Goal: Obtain resource: Obtain resource

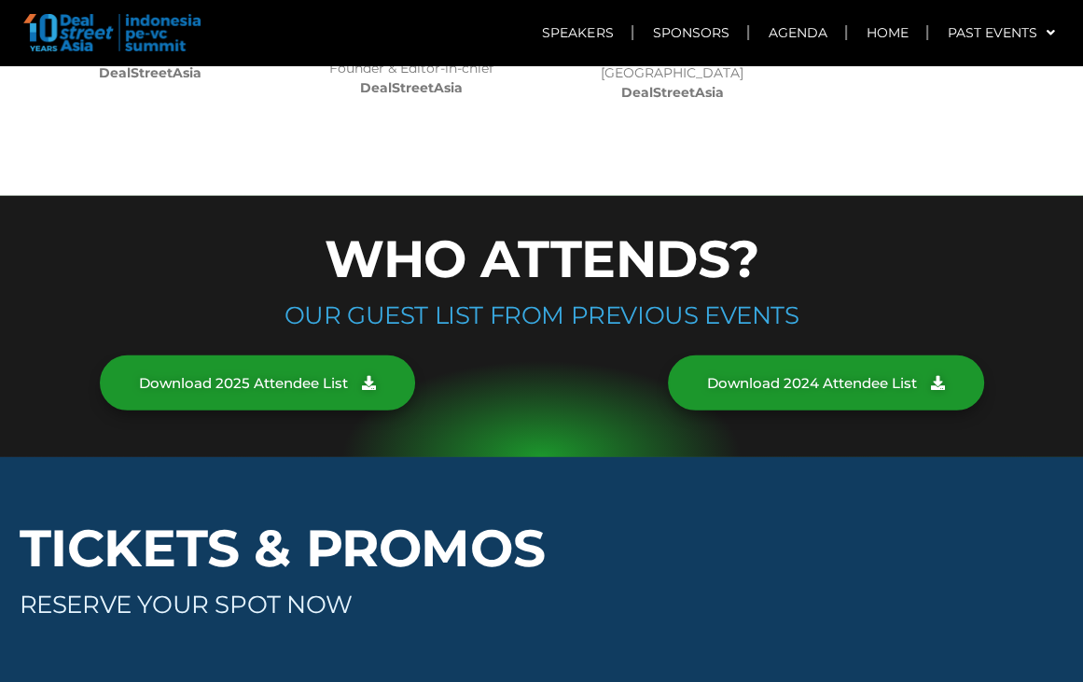
scroll to position [9513, 0]
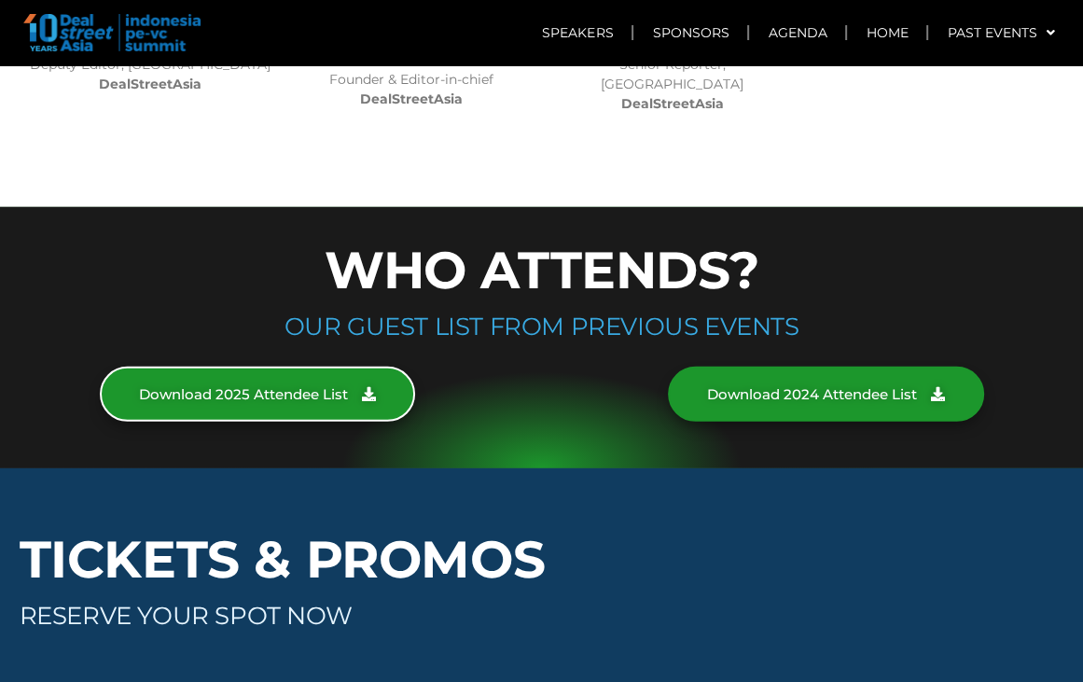
click at [373, 387] on icon at bounding box center [369, 394] width 14 height 14
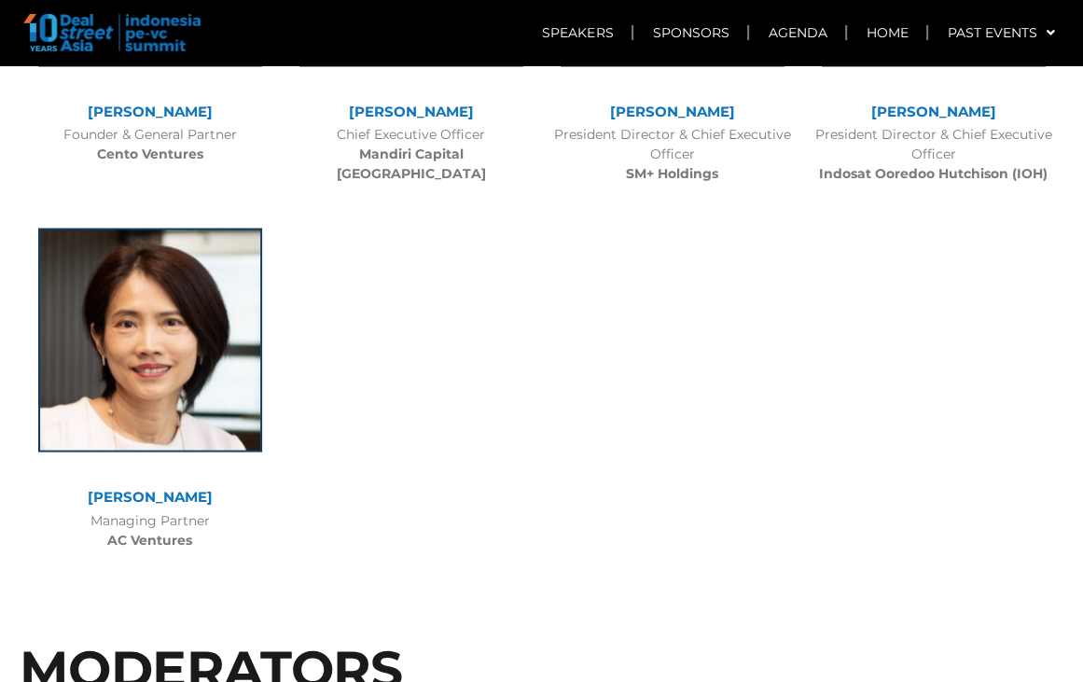
scroll to position [8021, 0]
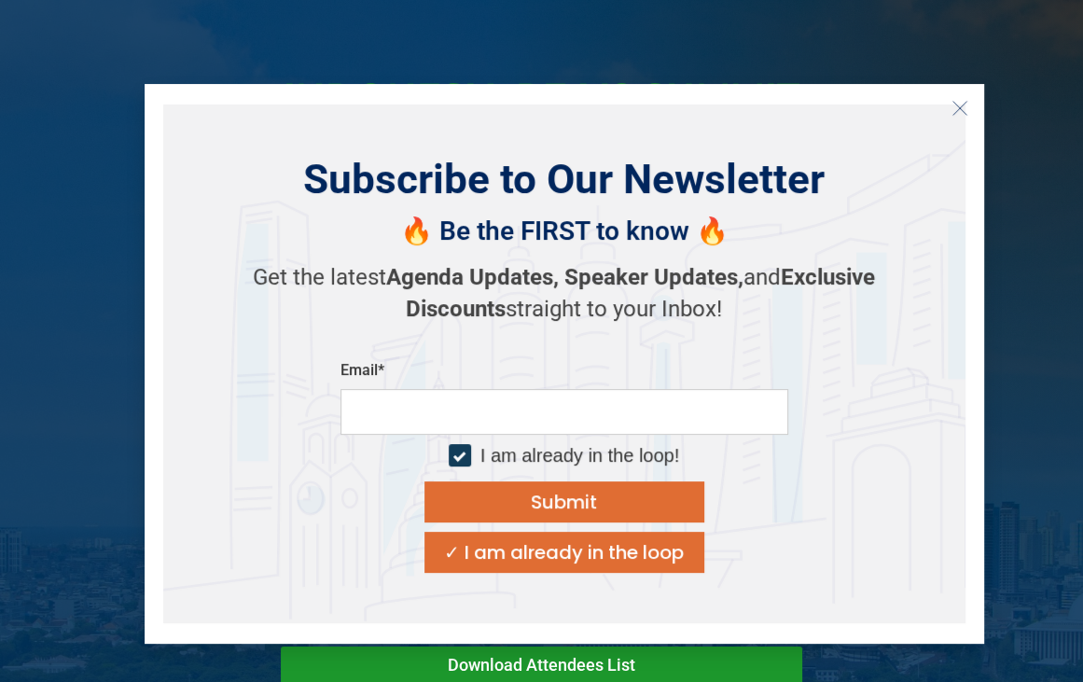
click at [963, 107] on icon "Close" at bounding box center [959, 108] width 17 height 17
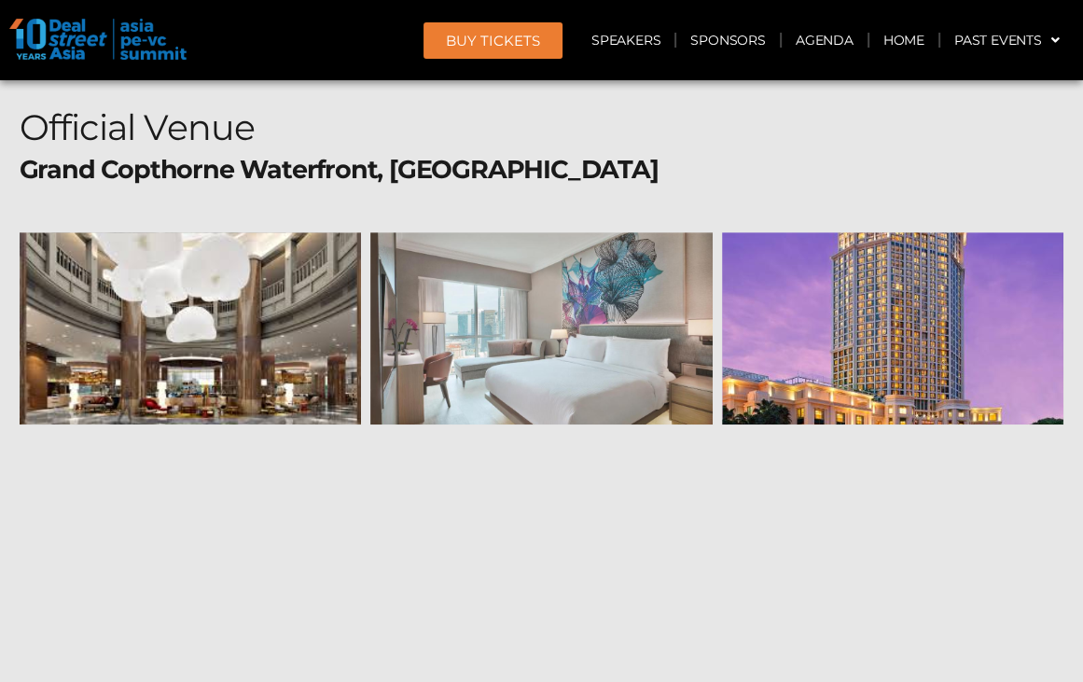
scroll to position [16756, 0]
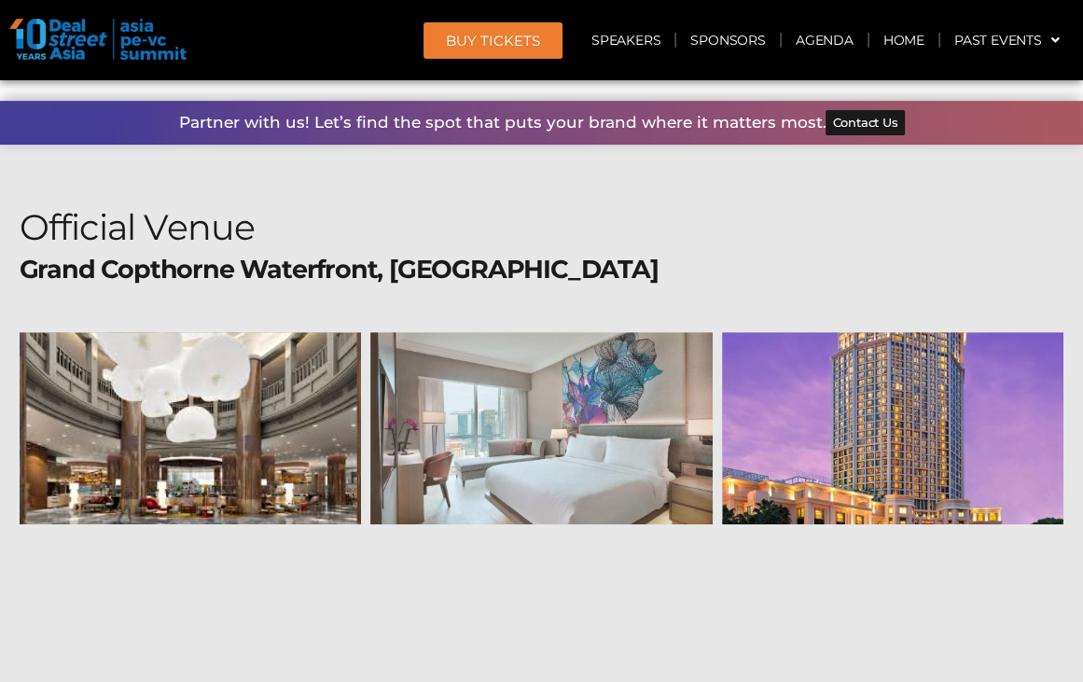
click at [790, 63] on header "BUY Tickets Speakers Sponsors Agenda Home Past Events JKT 2025 SG 2024 JKT 2024…" at bounding box center [541, 40] width 1083 height 80
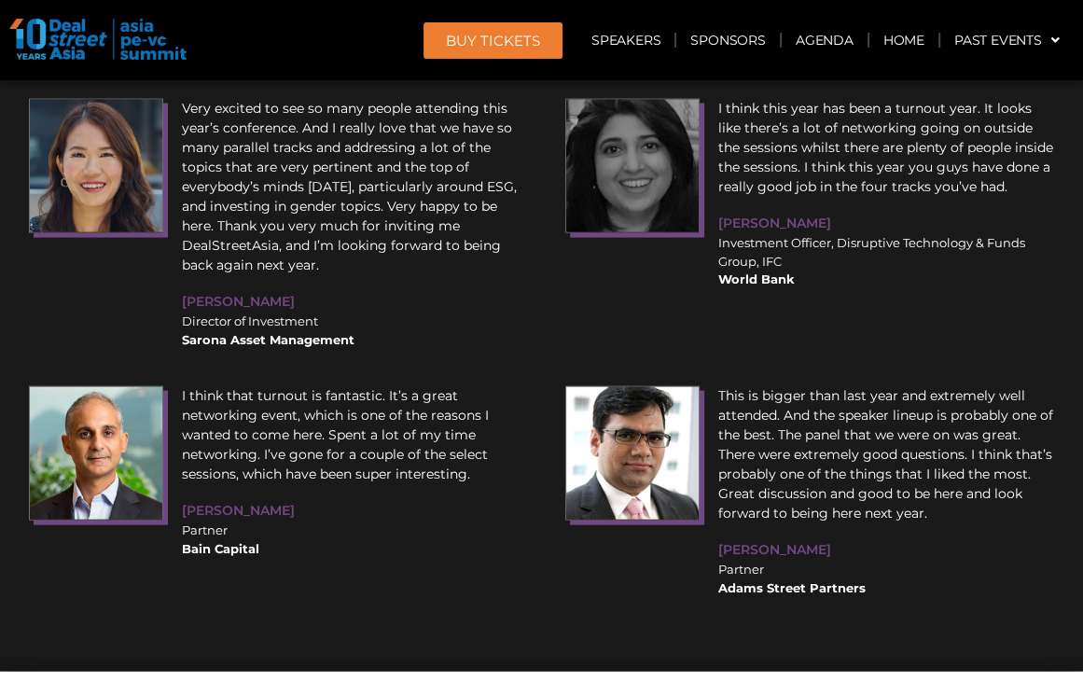
scroll to position [19181, 0]
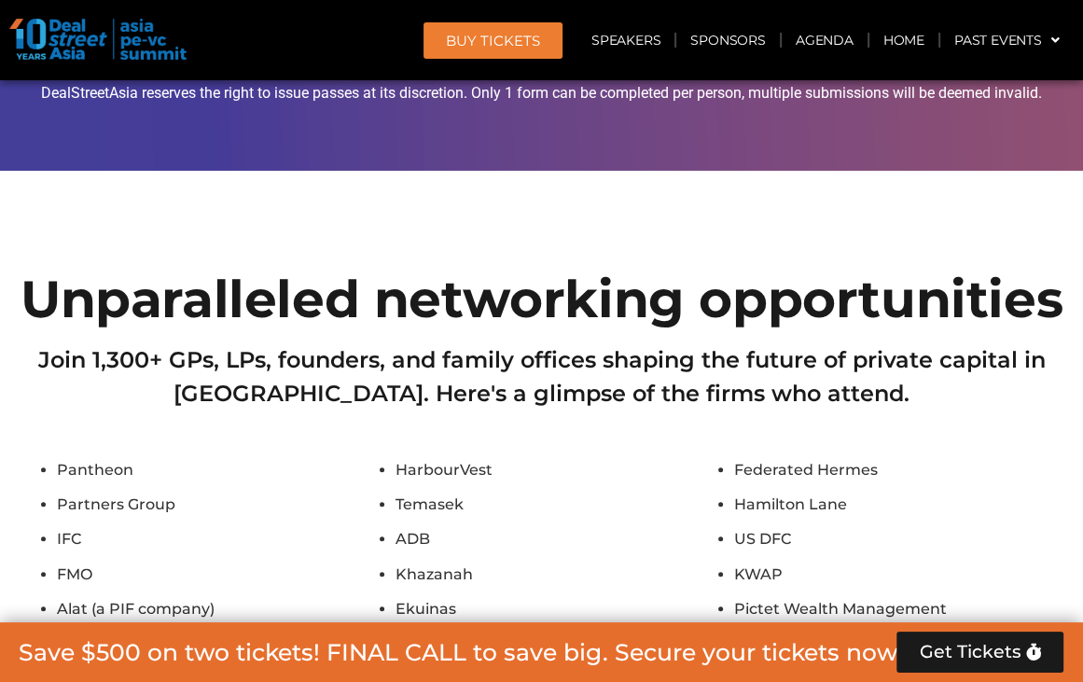
scroll to position [11067, 0]
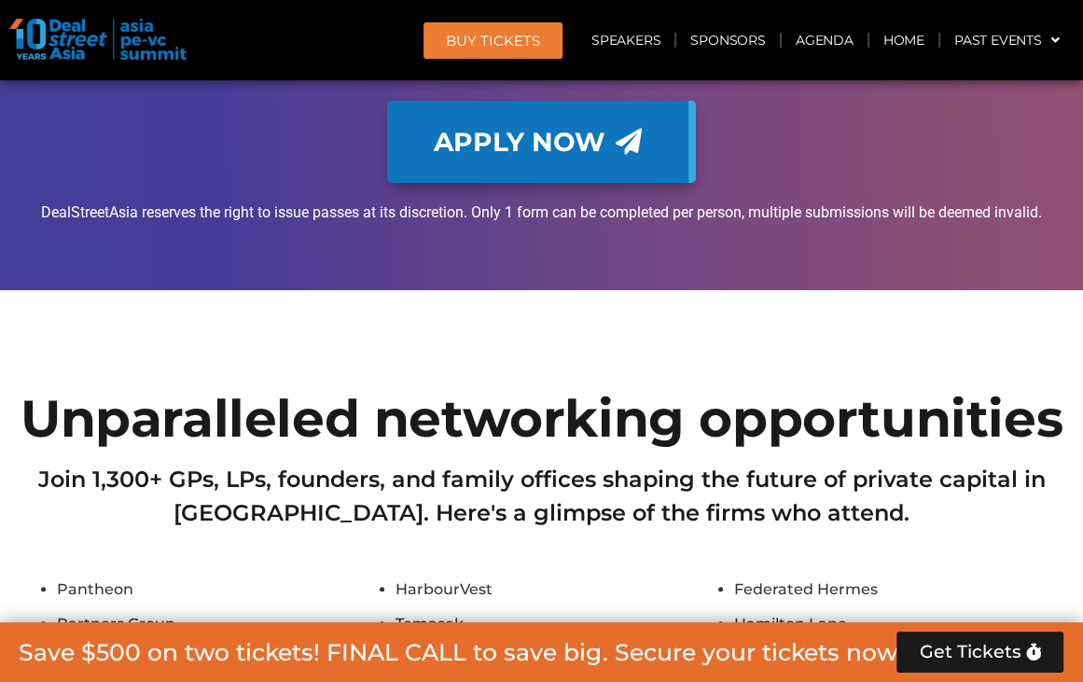
click at [853, 463] on h2 "Join 1,300+ GPs, LPs, founders, and family offices shaping the future of privat…" at bounding box center [542, 496] width 1045 height 67
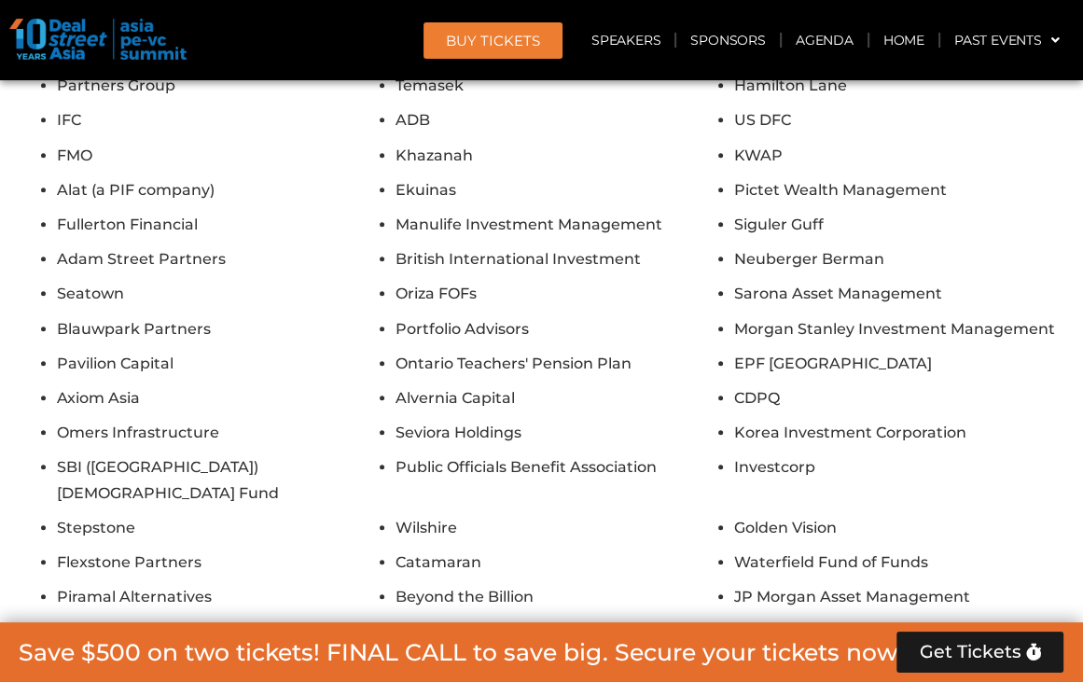
scroll to position [11720, 0]
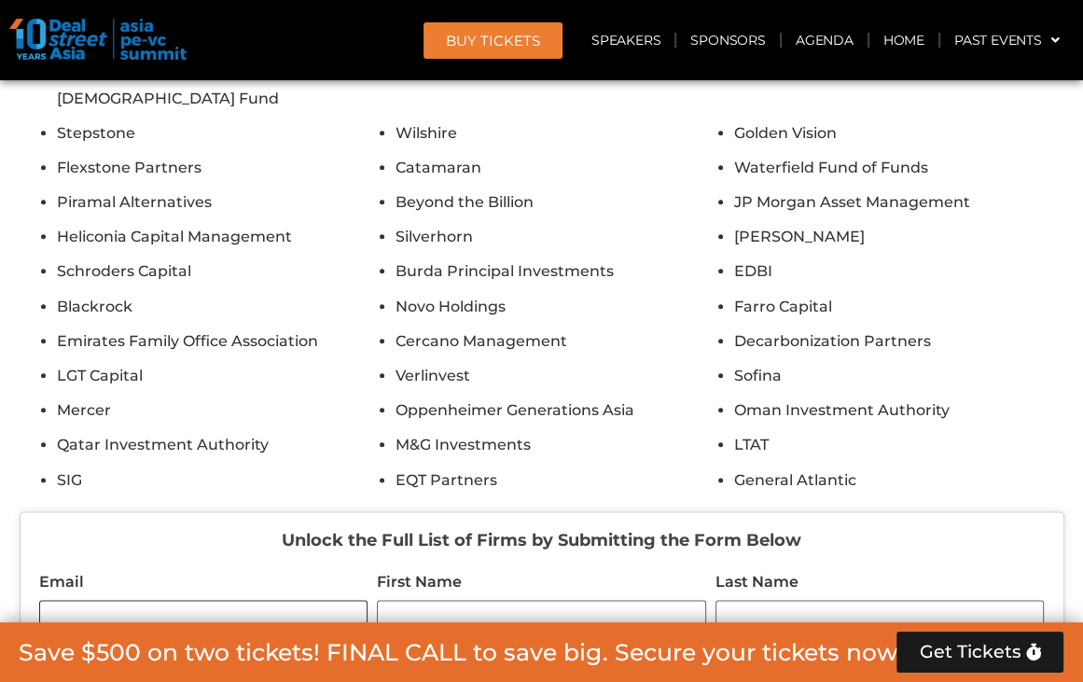
click at [251, 600] on input "Email" at bounding box center [203, 619] width 329 height 39
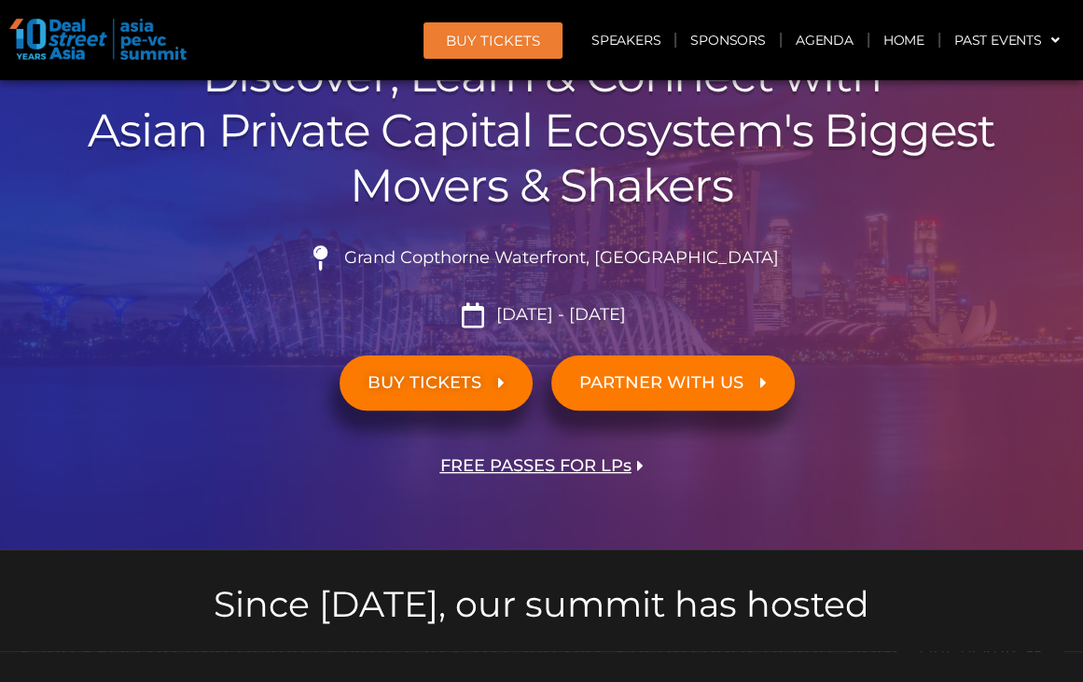
scroll to position [280, 0]
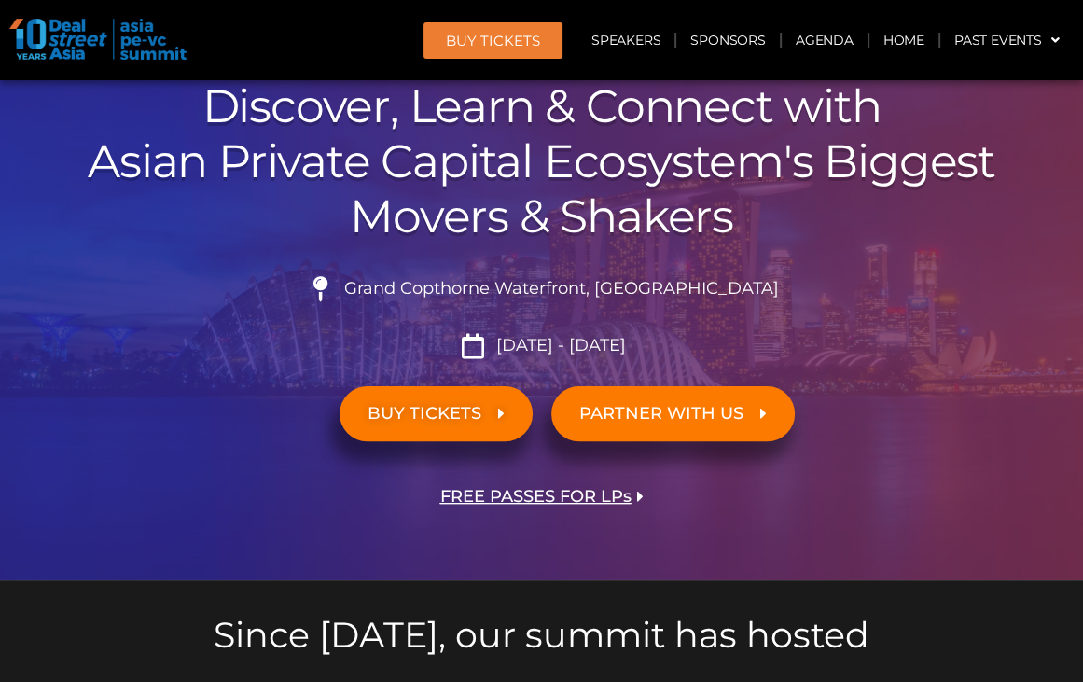
click at [1, 62] on header "BUY Tickets Speakers Sponsors Agenda Home Past Events JKT 2025 SG 2024 JKT 2024…" at bounding box center [541, 40] width 1083 height 80
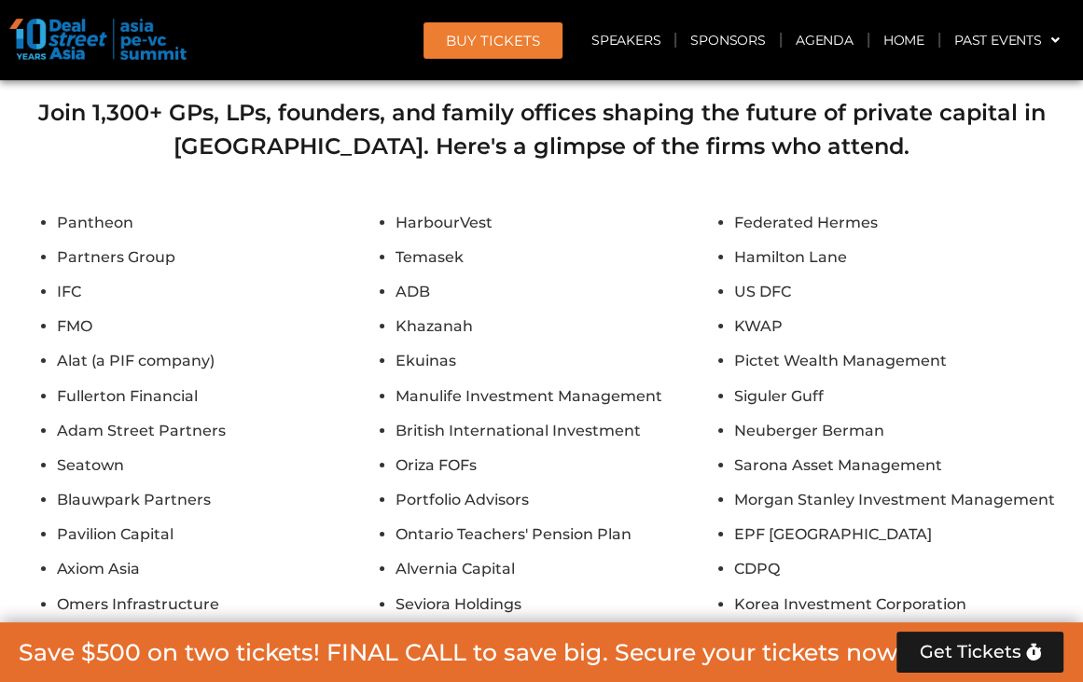
scroll to position [16613, 0]
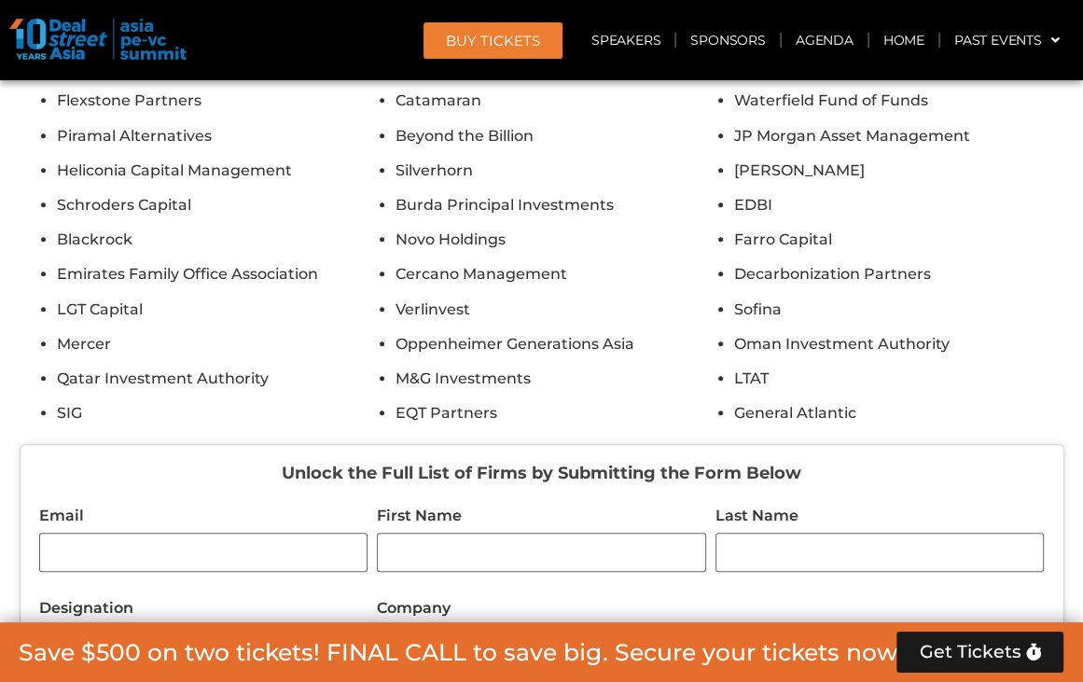
scroll to position [16799, 0]
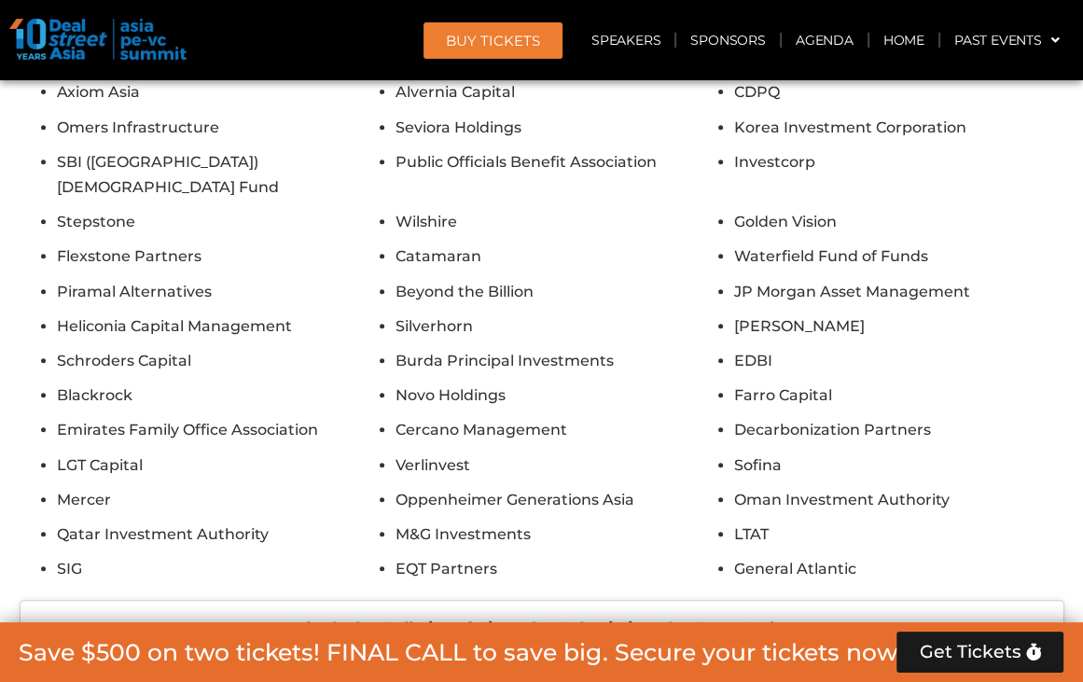
type input "**********"
type input "*****"
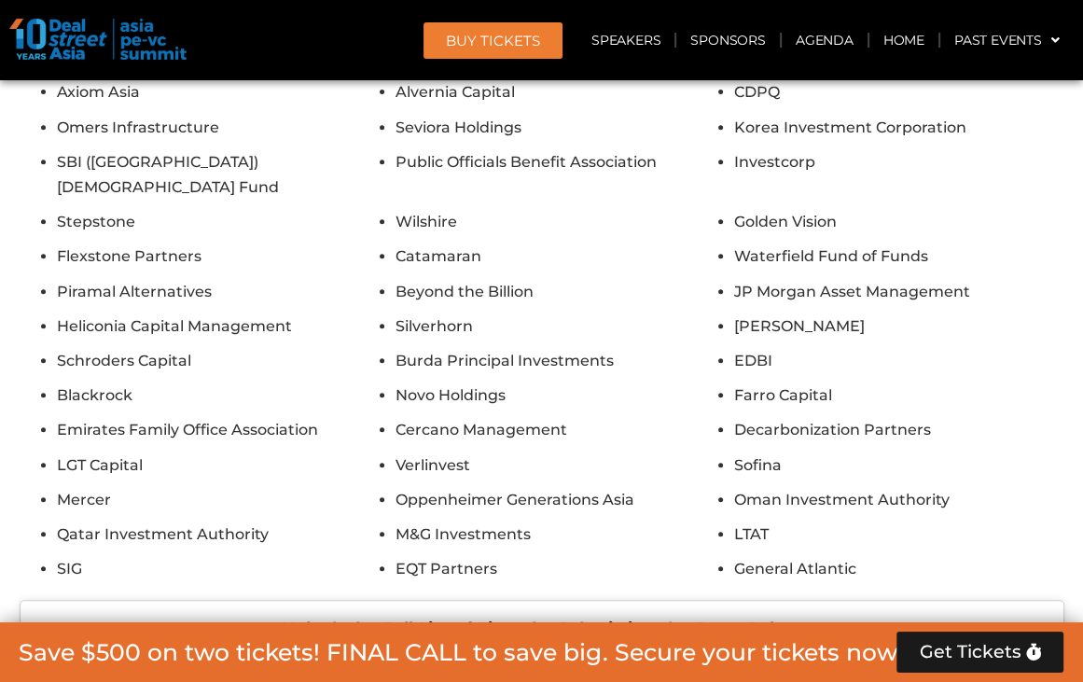
type input "****"
type input "*"
type input "*****"
type input "**********"
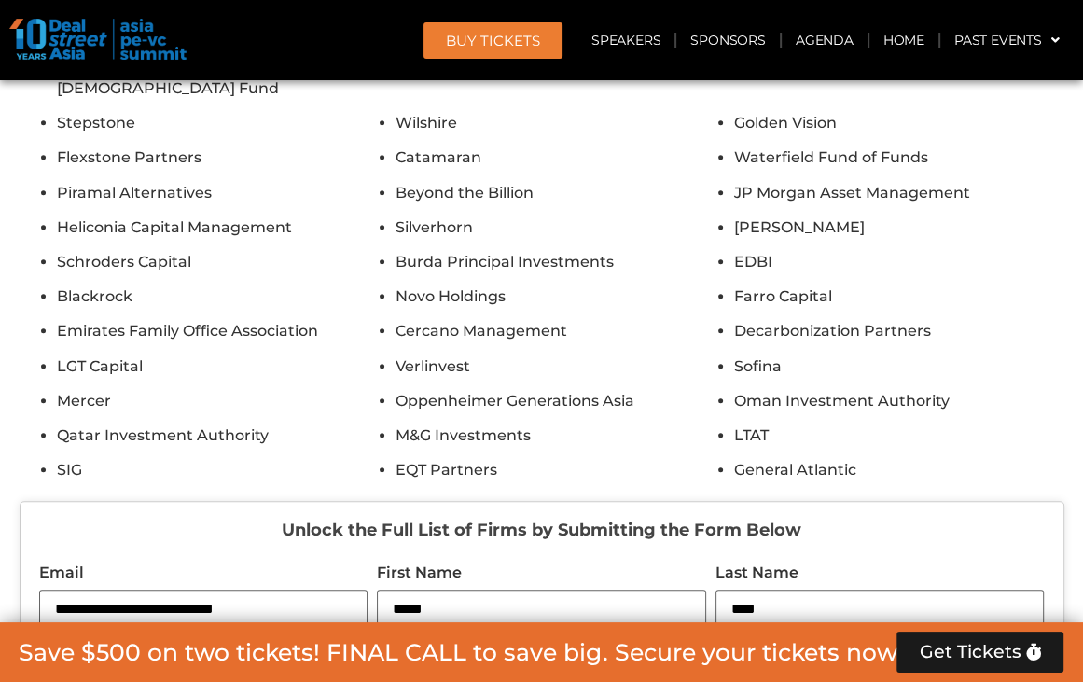
scroll to position [16986, 0]
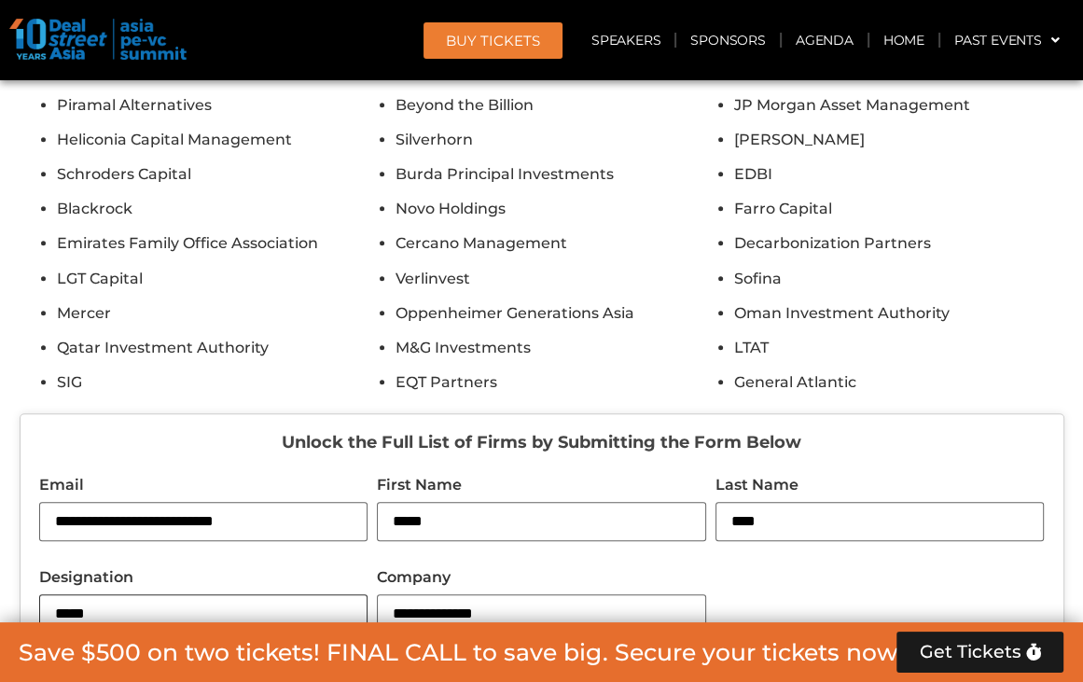
drag, startPoint x: 149, startPoint y: 363, endPoint x: -13, endPoint y: 353, distance: 162.5
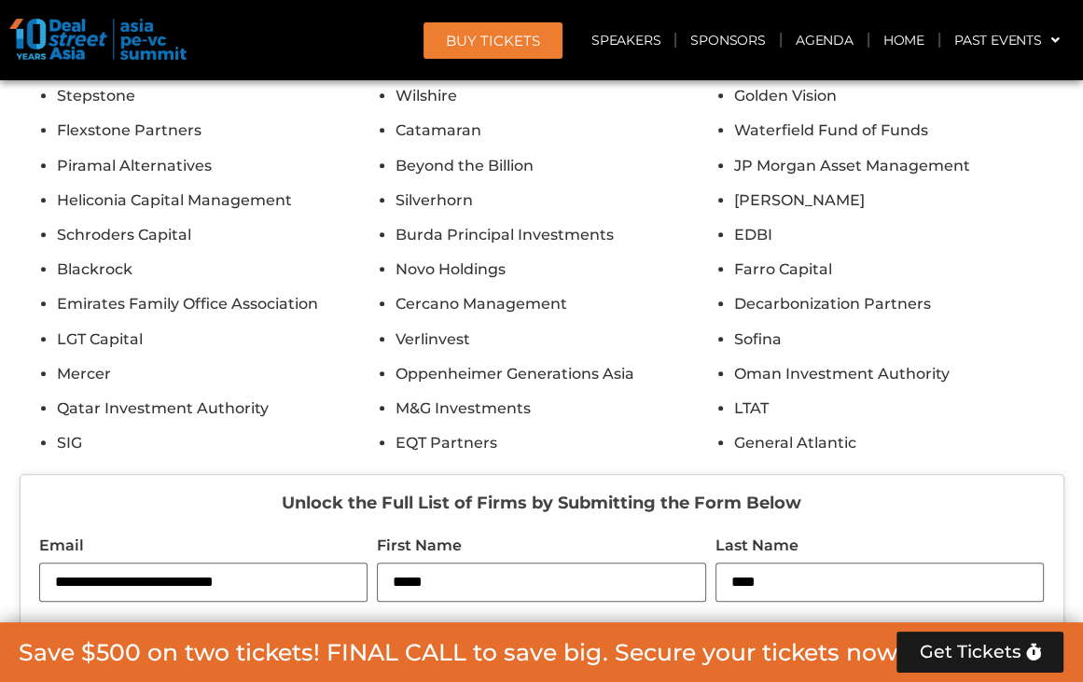
scroll to position [16893, 0]
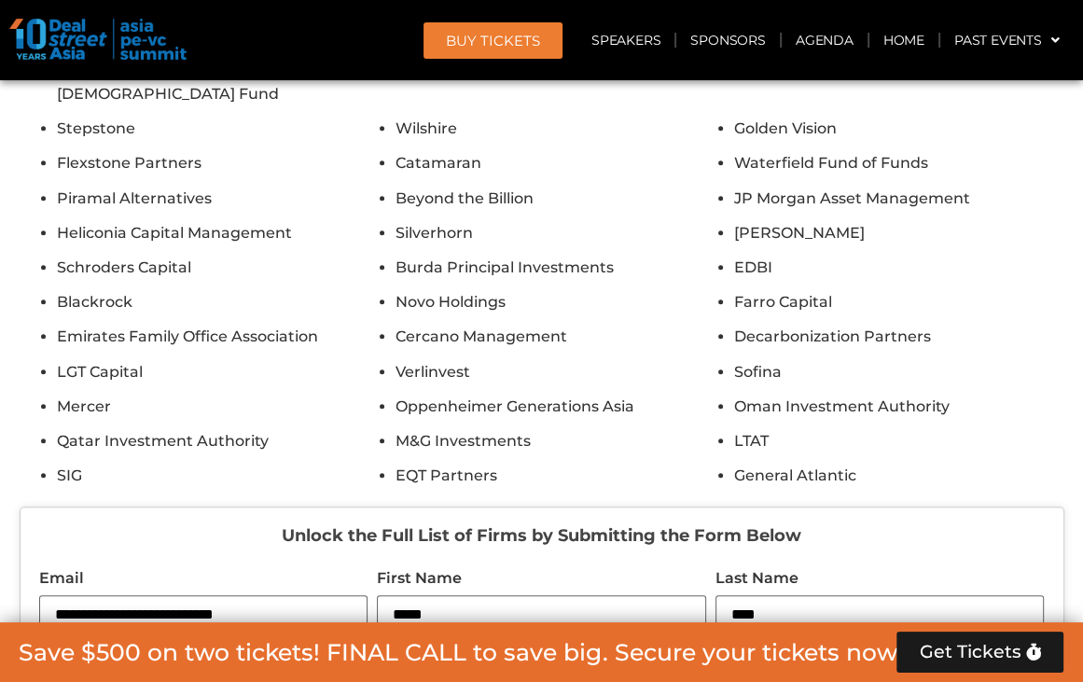
type input "**"
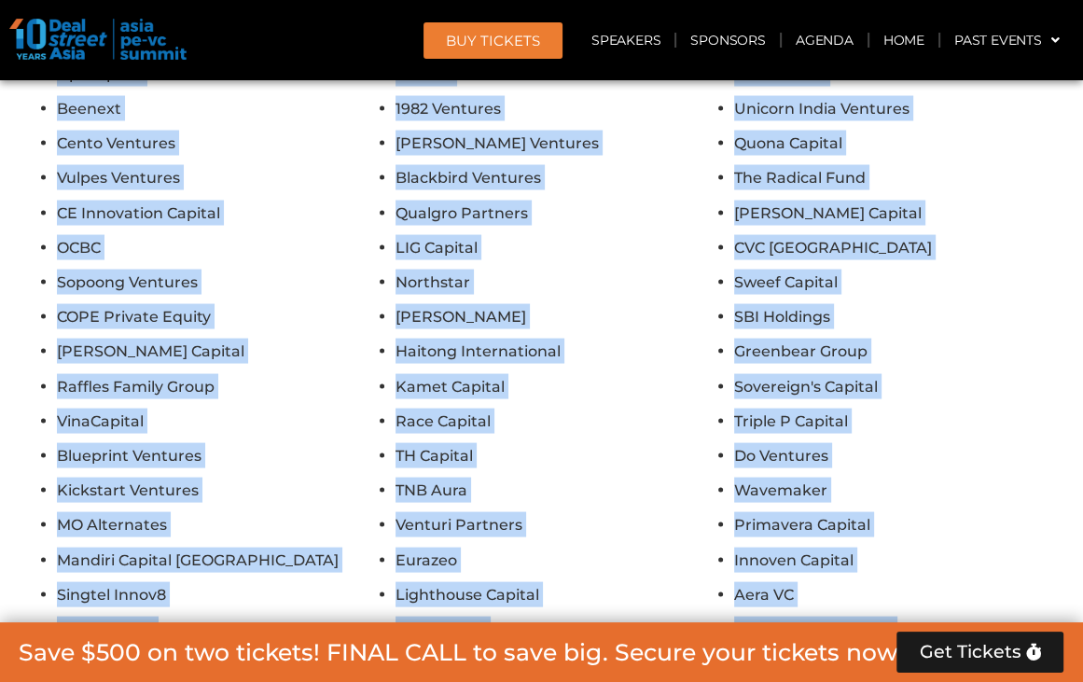
scroll to position [19038, 0]
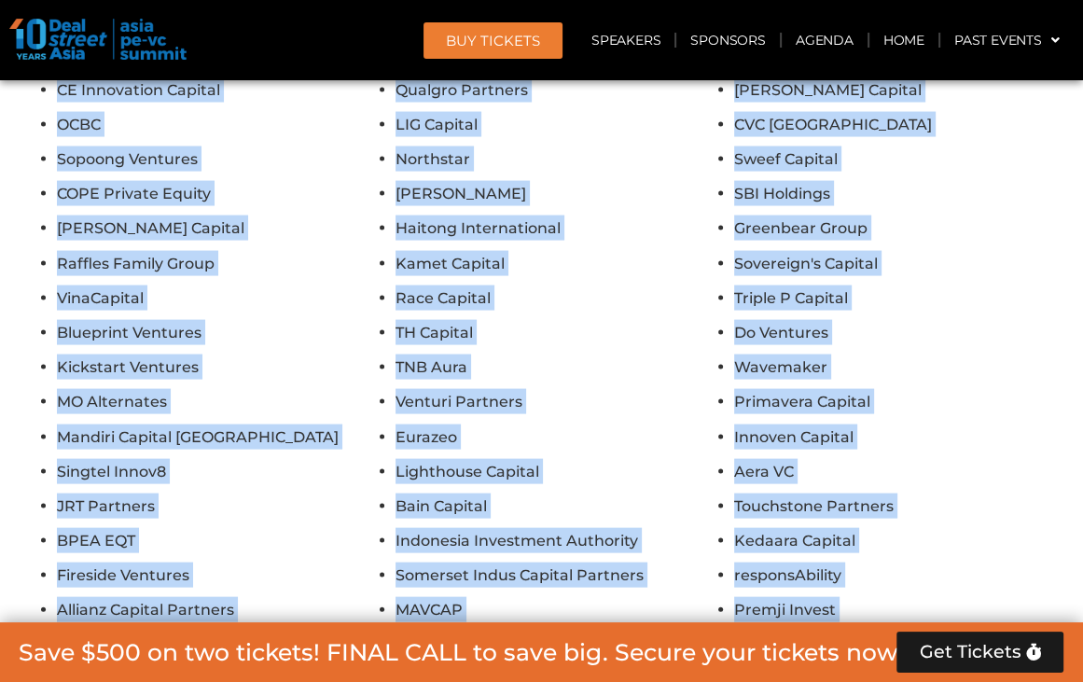
drag, startPoint x: 50, startPoint y: 342, endPoint x: 934, endPoint y: 424, distance: 887.9
copy div "Pantheon HarbourVest Federated Hermes Partners Group Temasek Hamilton Lane IFC …"
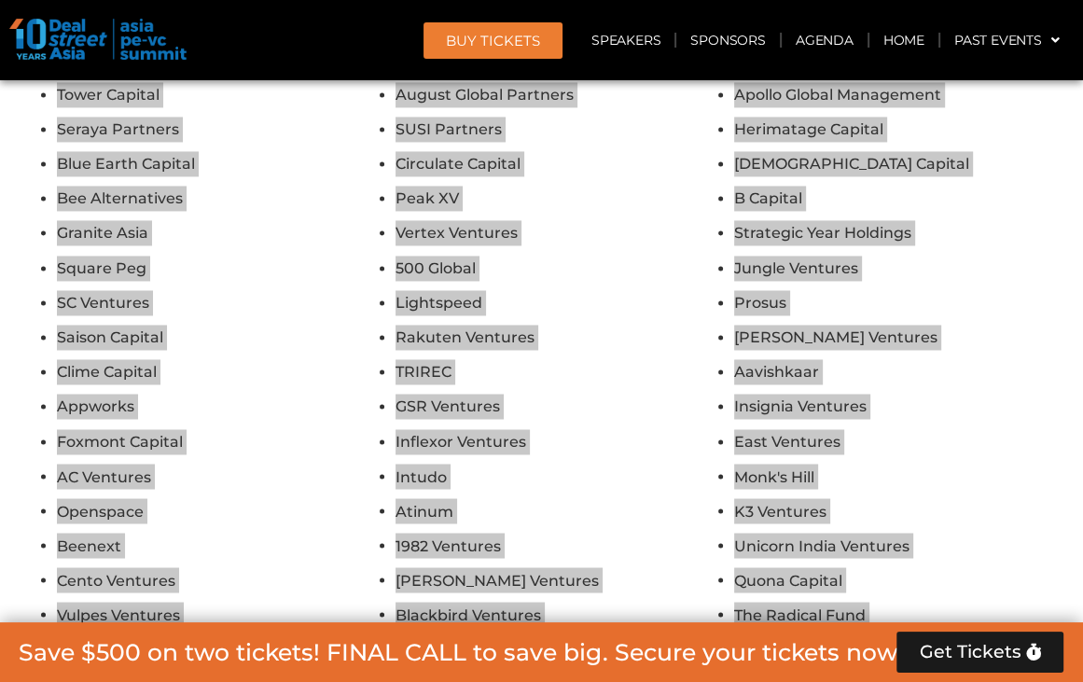
scroll to position [18292, 0]
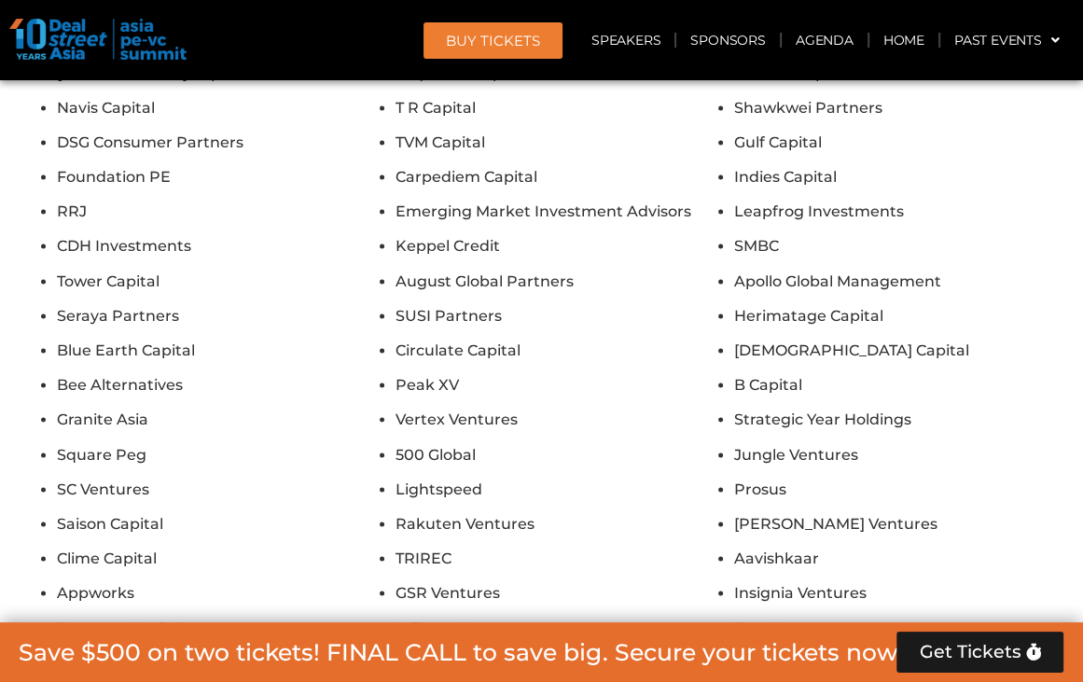
click at [335, 14] on header "BUY Tickets Speakers Sponsors Agenda Home Past Events JKT 2025 SG 2024 JKT 2024…" at bounding box center [541, 40] width 1083 height 80
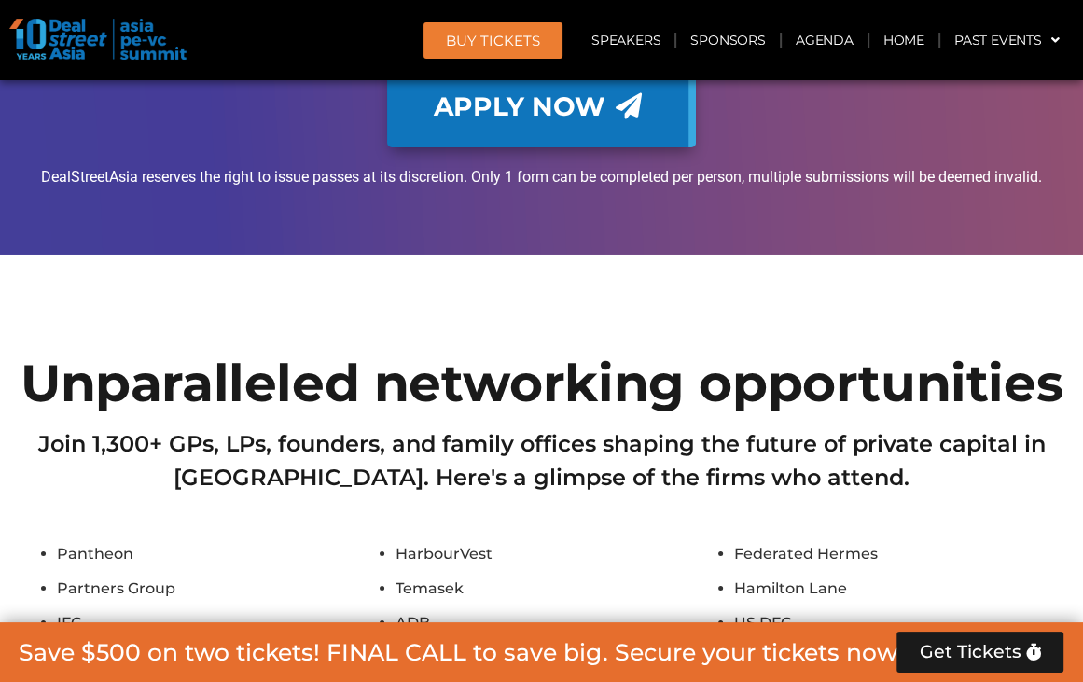
scroll to position [15867, 0]
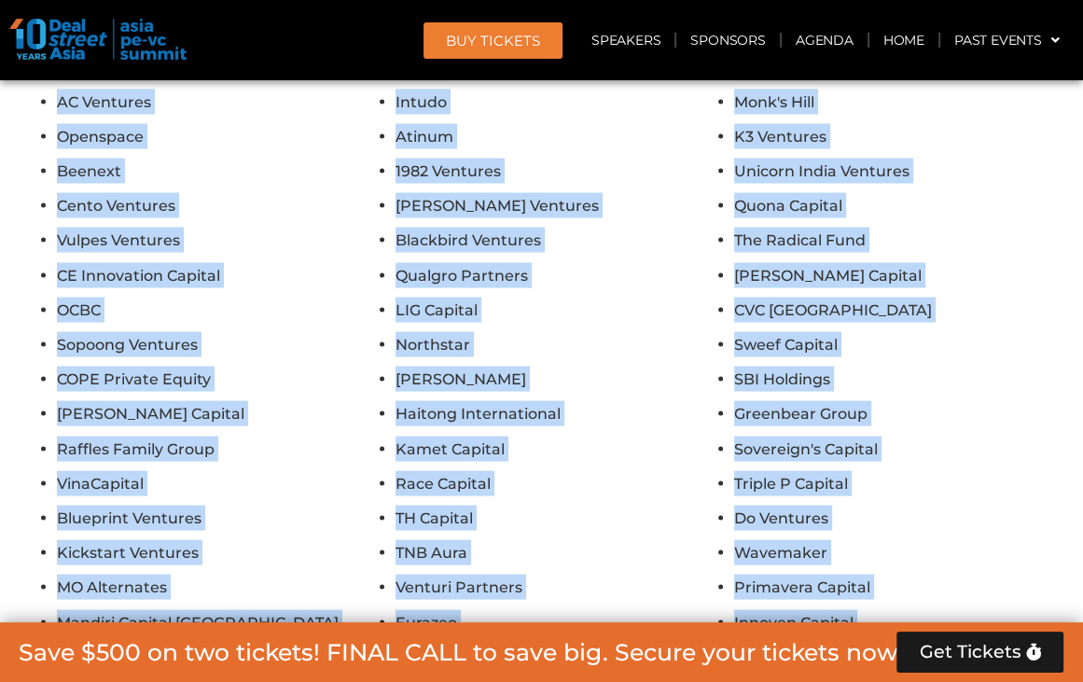
scroll to position [19038, 0]
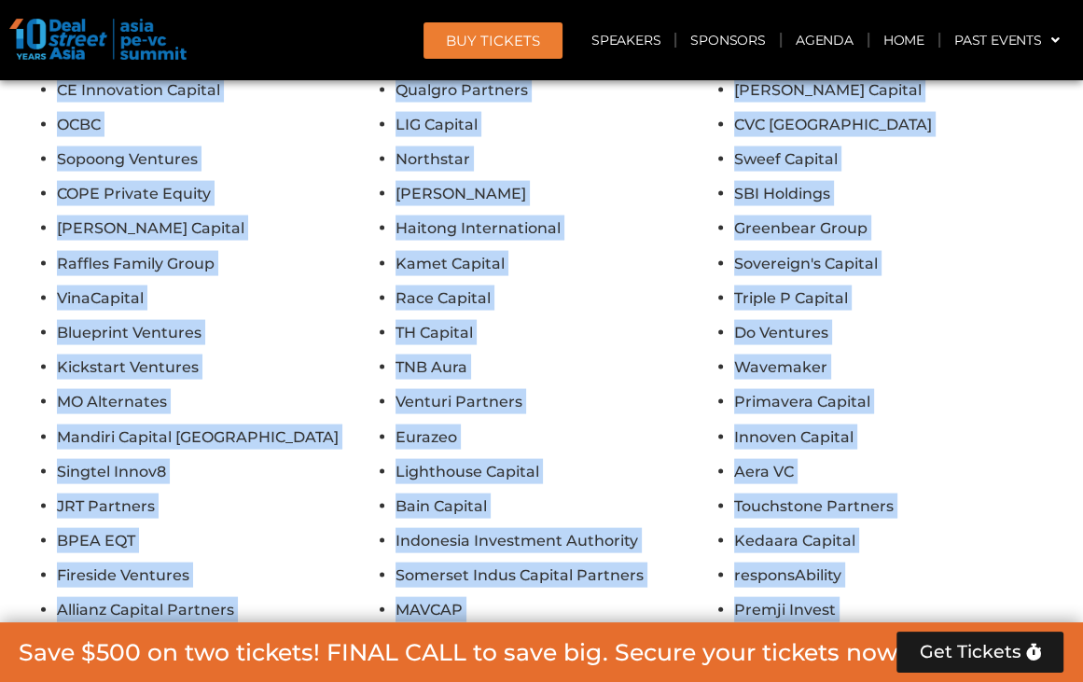
drag, startPoint x: 52, startPoint y: 436, endPoint x: 1003, endPoint y: 420, distance: 950.5
click at [638, 667] on li "ewpartners" at bounding box center [559, 679] width 329 height 25
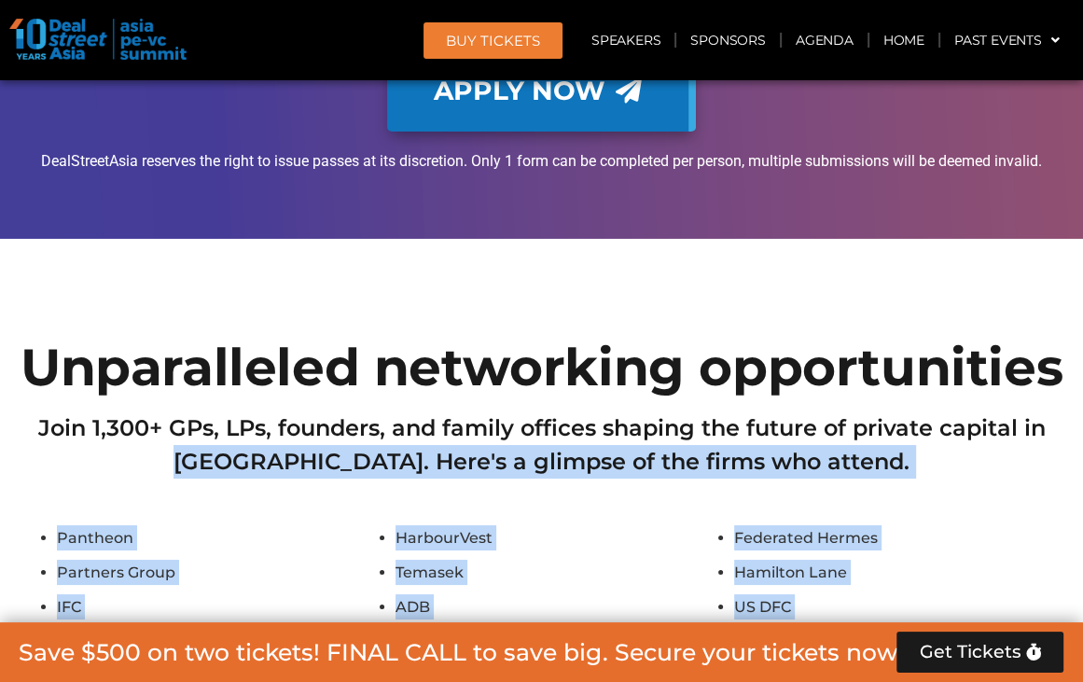
scroll to position [15960, 0]
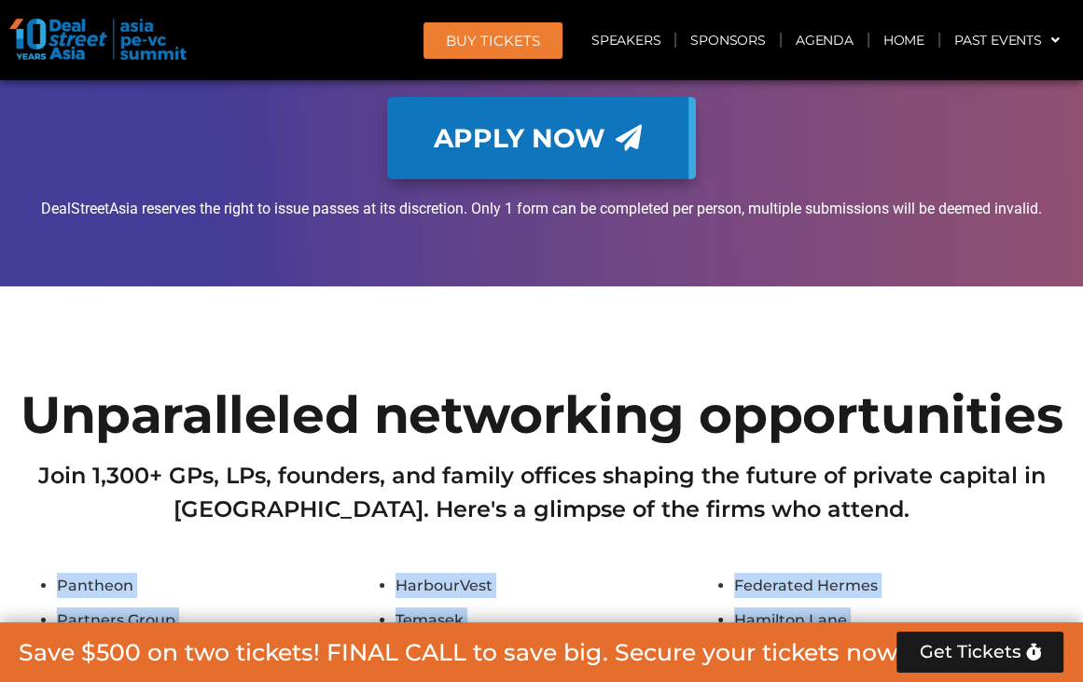
drag, startPoint x: 527, startPoint y: 394, endPoint x: 48, endPoint y: 360, distance: 479.7
copy ul "Pantheon HarbourVest Federated Hermes Partners Group Temasek Hamilton Lane IFC …"
